Goal: Task Accomplishment & Management: Use online tool/utility

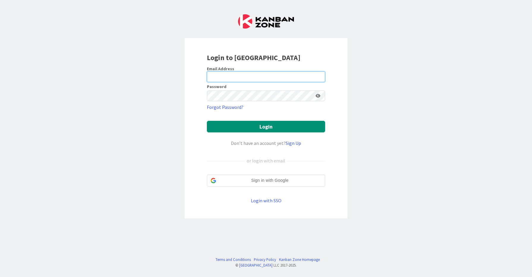
click at [239, 72] on input "email" at bounding box center [266, 76] width 118 height 11
type input "[EMAIL_ADDRESS][DOMAIN_NAME]"
click at [241, 101] on form "Email Address [EMAIL_ADDRESS][DOMAIN_NAME] Password Forgot Password? Login Don’…" at bounding box center [266, 135] width 118 height 138
click at [207, 121] on button "Login" at bounding box center [266, 127] width 118 height 12
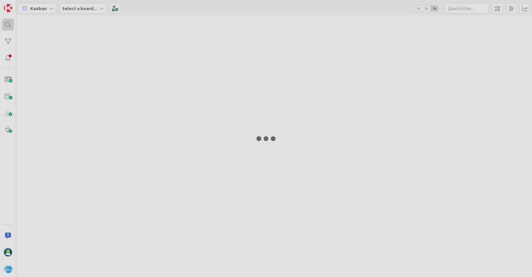
click at [8, 25] on div at bounding box center [8, 25] width 12 height 12
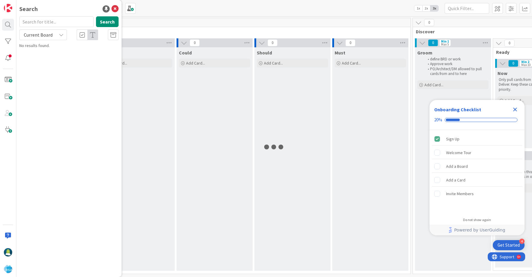
click at [53, 20] on input "text" at bounding box center [56, 21] width 74 height 11
type input "6775"
